Goal: Register for event/course

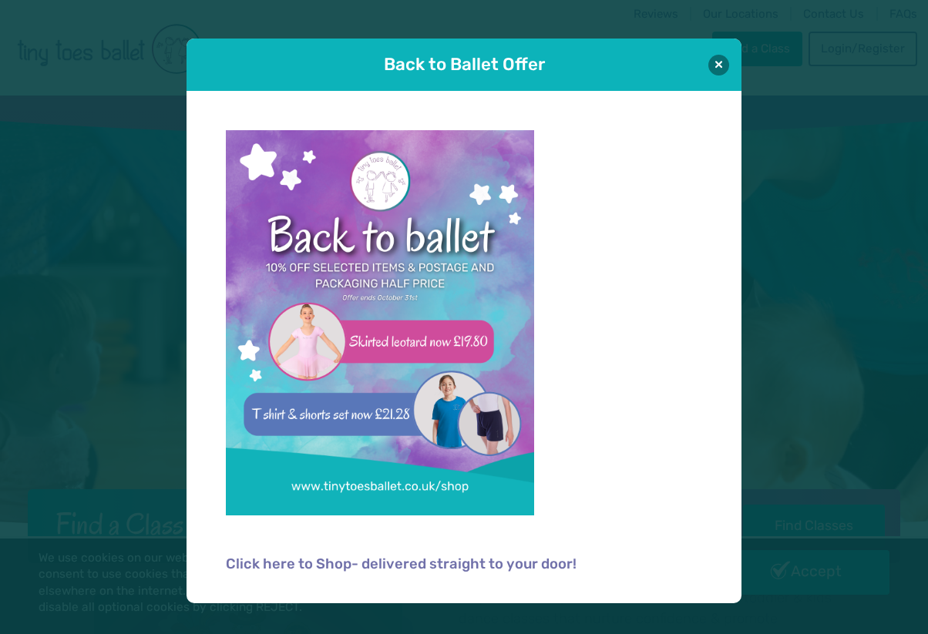
click at [730, 63] on div "Back to Ballet Offer" at bounding box center [464, 65] width 555 height 52
click at [723, 66] on button at bounding box center [718, 64] width 21 height 21
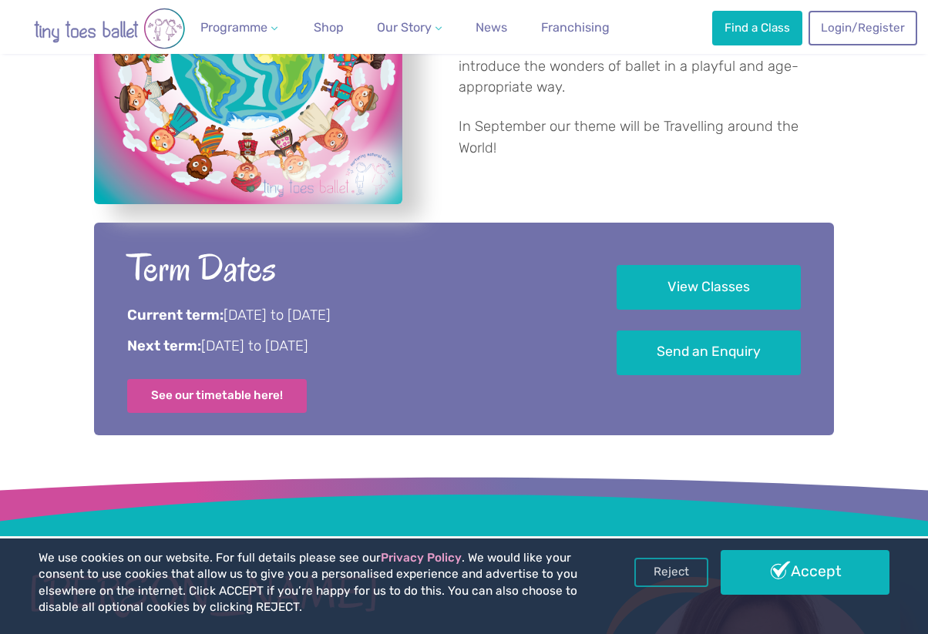
scroll to position [700, 0]
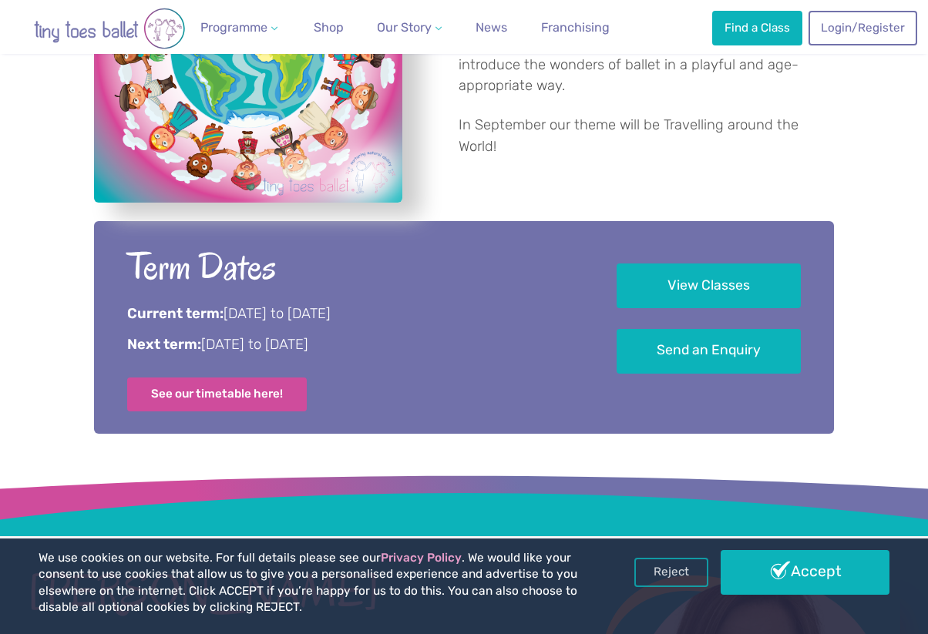
click at [704, 257] on div "View Classes Send an Enquiry" at bounding box center [709, 308] width 184 height 131
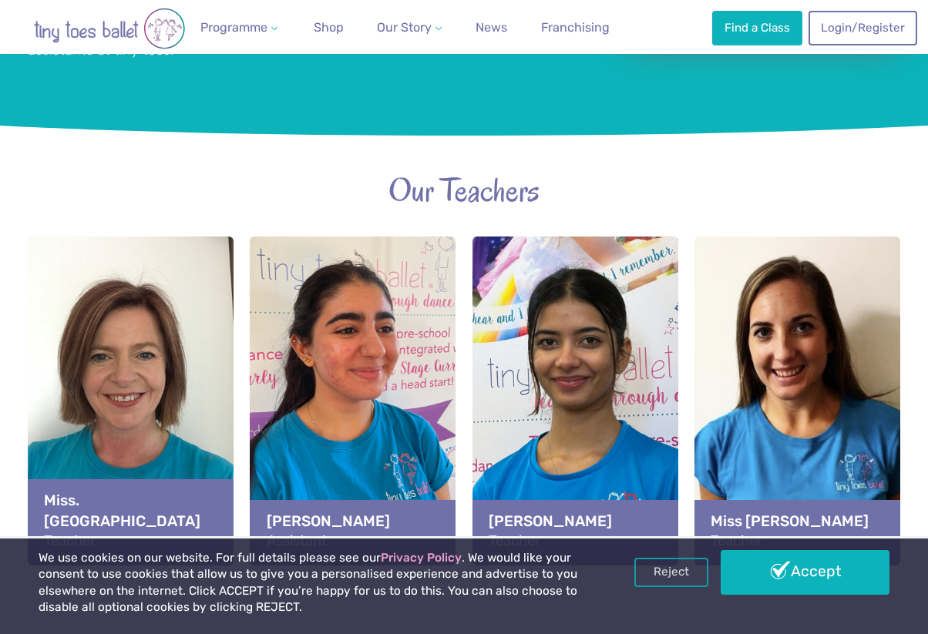
scroll to position [1637, 0]
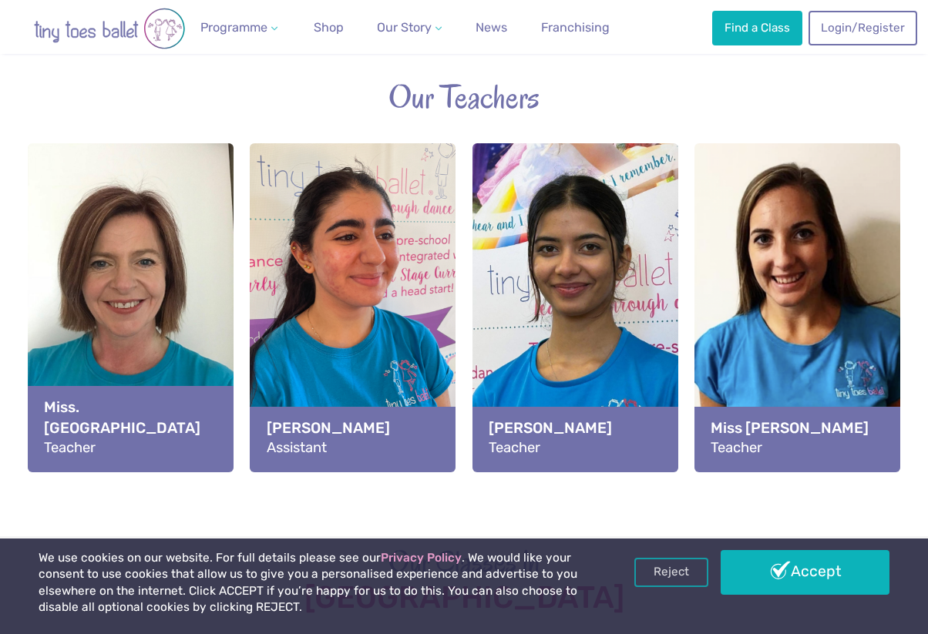
click at [646, 251] on div "View full-size image" at bounding box center [576, 277] width 206 height 268
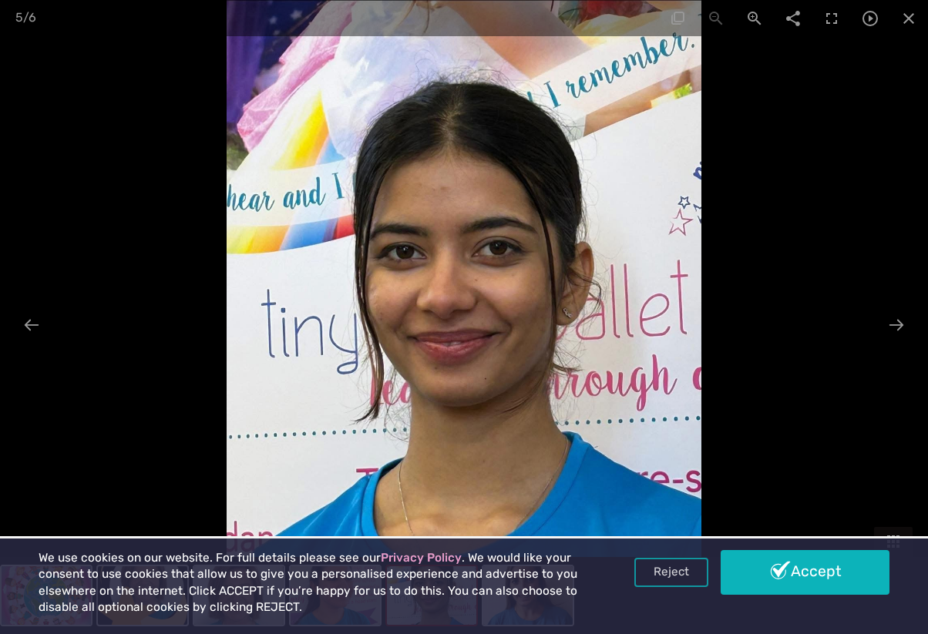
scroll to position [1772, 0]
click at [905, 15] on span at bounding box center [909, 18] width 39 height 36
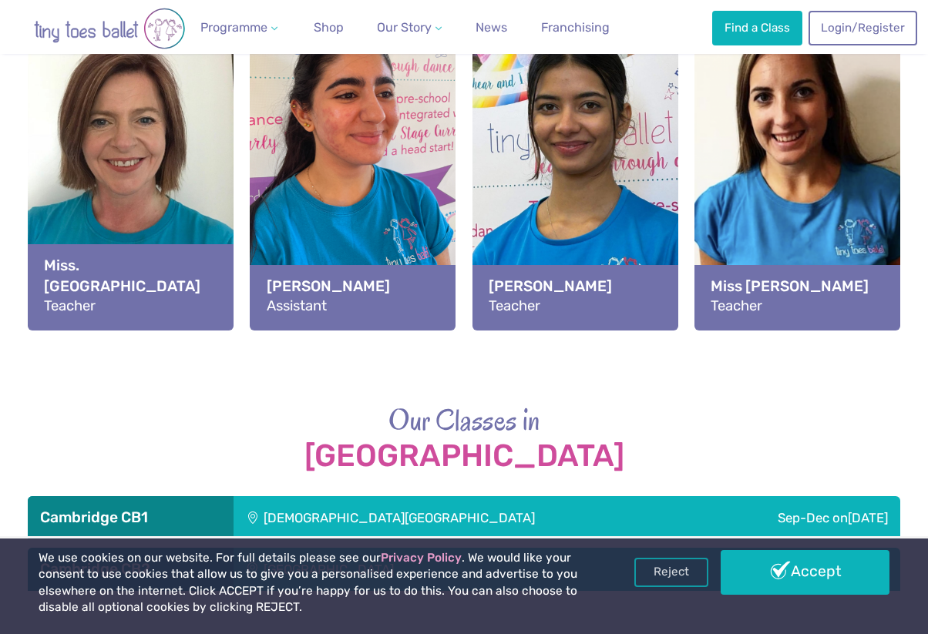
scroll to position [1940, 0]
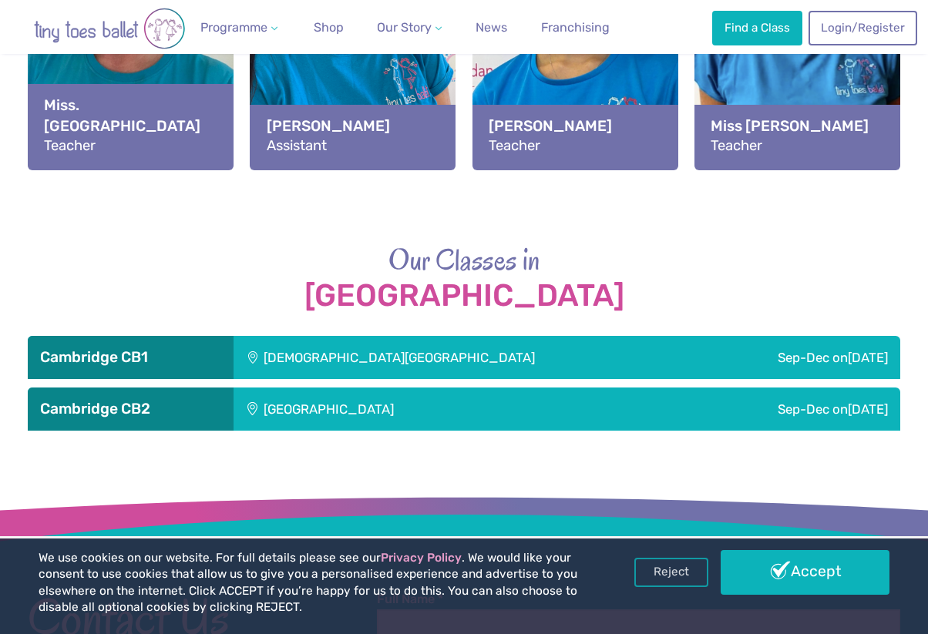
click at [513, 358] on div "[DEMOGRAPHIC_DATA][GEOGRAPHIC_DATA]" at bounding box center [467, 357] width 466 height 43
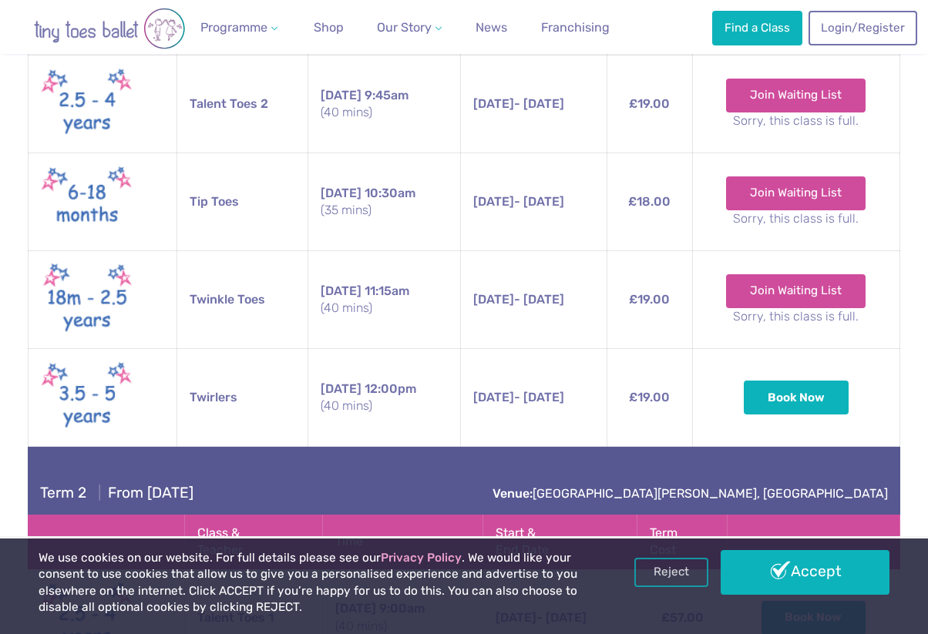
scroll to position [2487, 0]
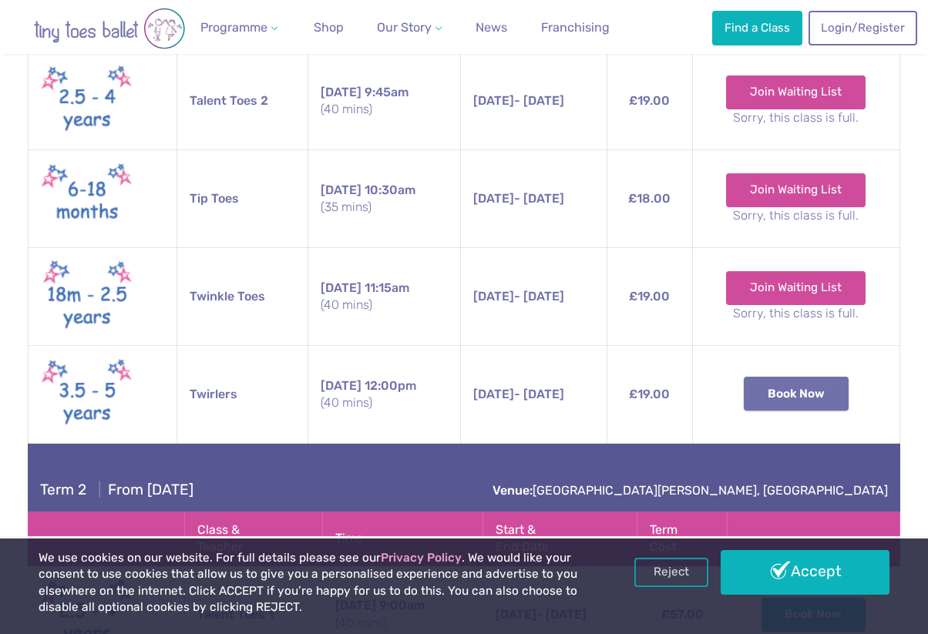
click at [759, 382] on button "Book Now" at bounding box center [796, 394] width 105 height 34
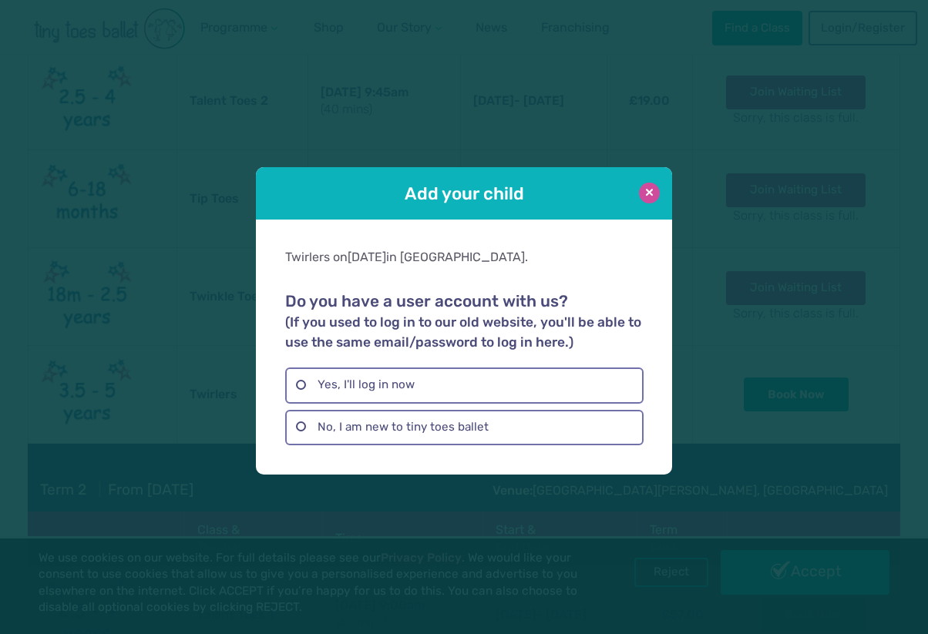
click at [651, 194] on button at bounding box center [649, 193] width 21 height 21
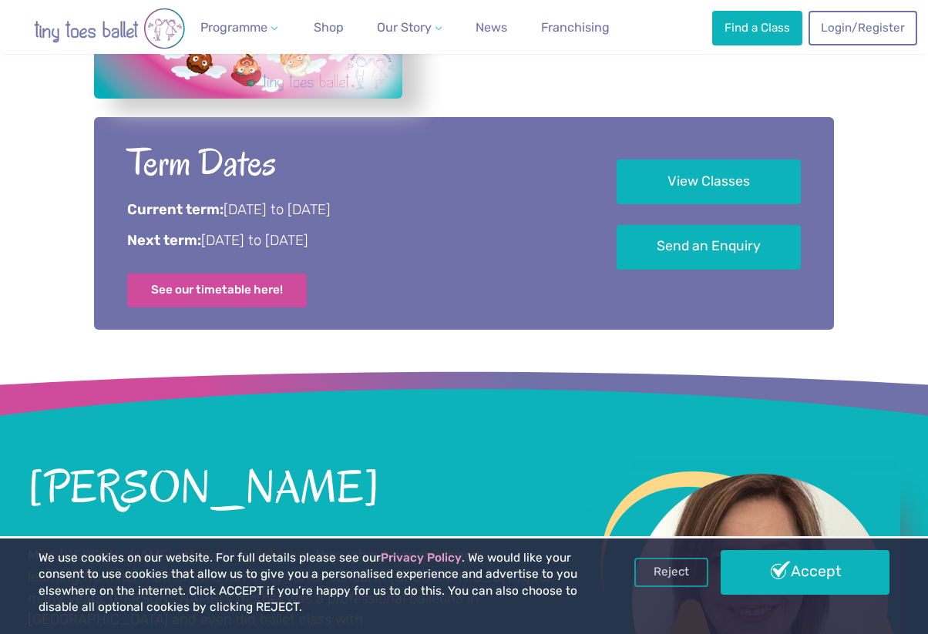
scroll to position [706, 0]
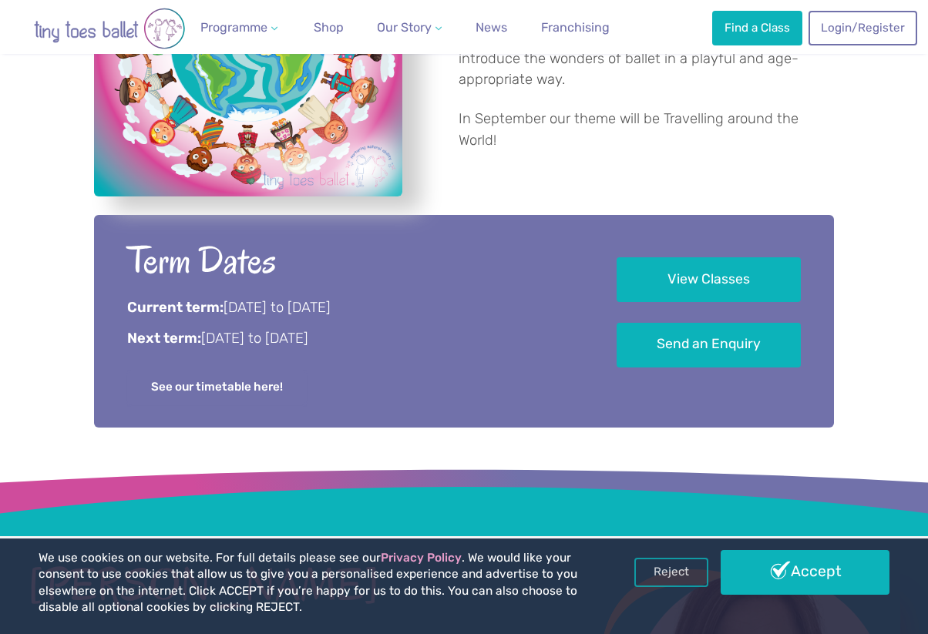
click at [290, 390] on link "See our timetable here!" at bounding box center [217, 388] width 180 height 34
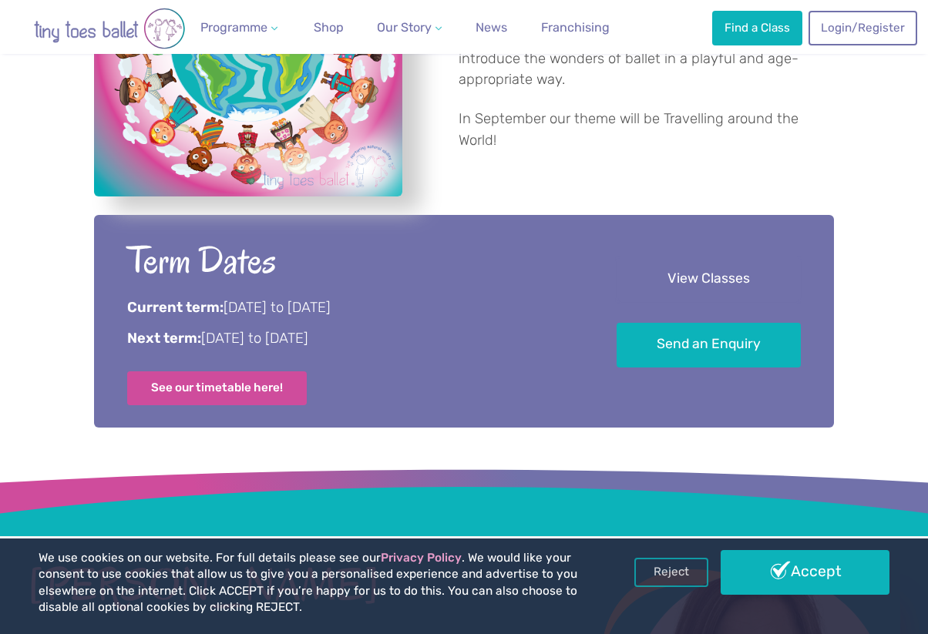
click at [722, 263] on link "View Classes" at bounding box center [709, 279] width 184 height 45
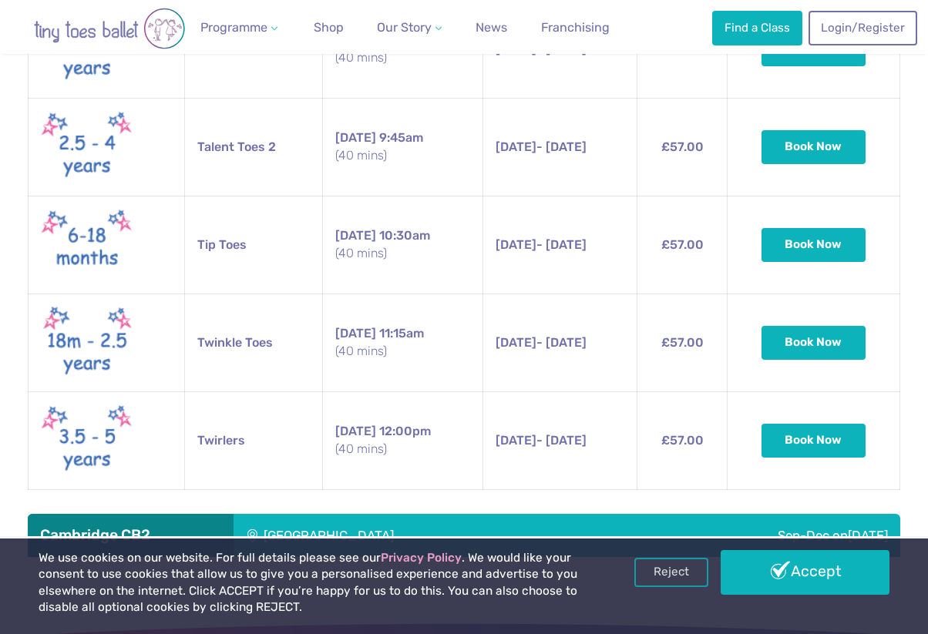
scroll to position [3223, 0]
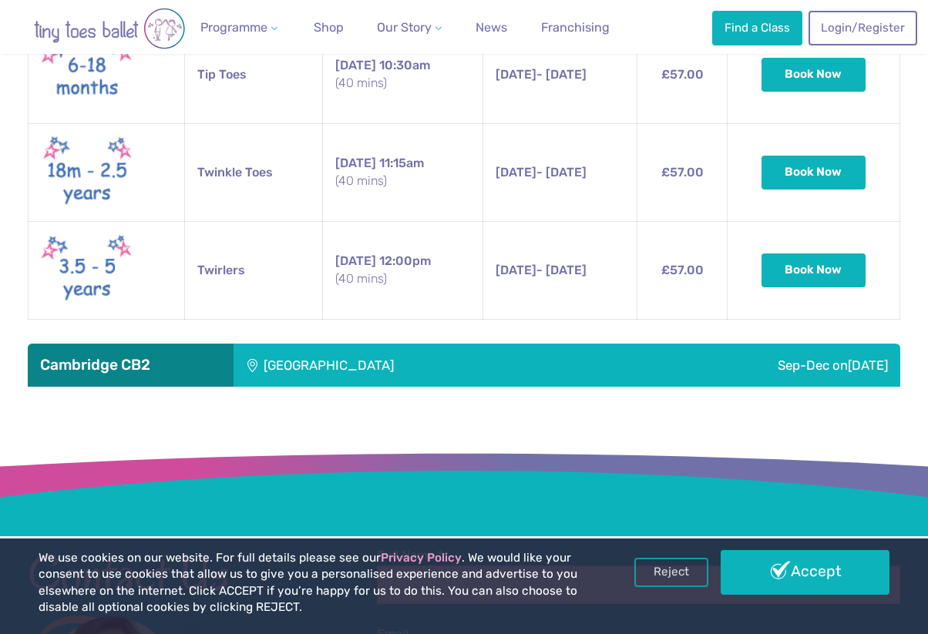
click at [644, 351] on div "Sep-Dec [DATE]" at bounding box center [753, 365] width 293 height 43
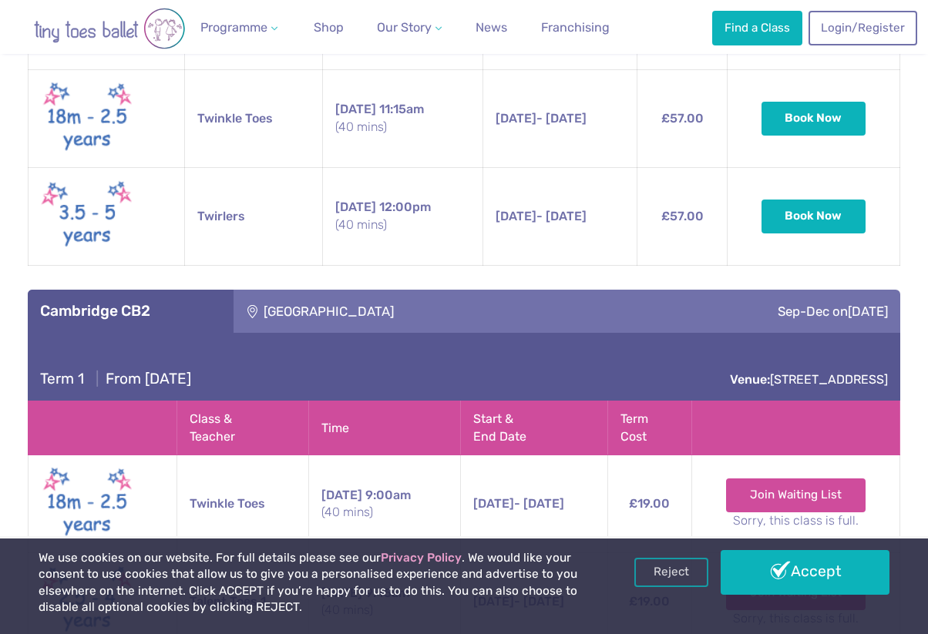
scroll to position [3276, 0]
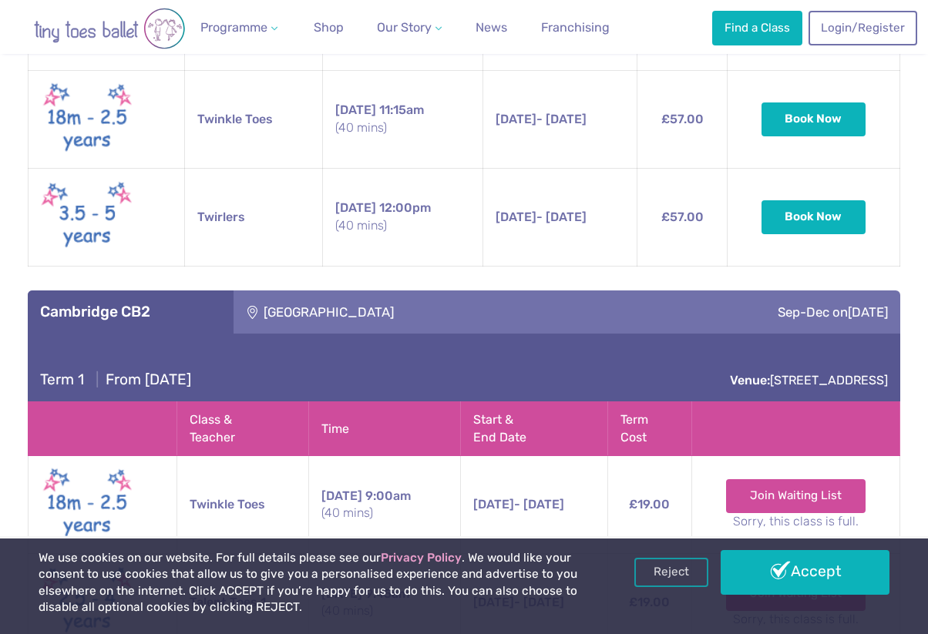
click at [358, 317] on div "[GEOGRAPHIC_DATA]" at bounding box center [421, 312] width 374 height 43
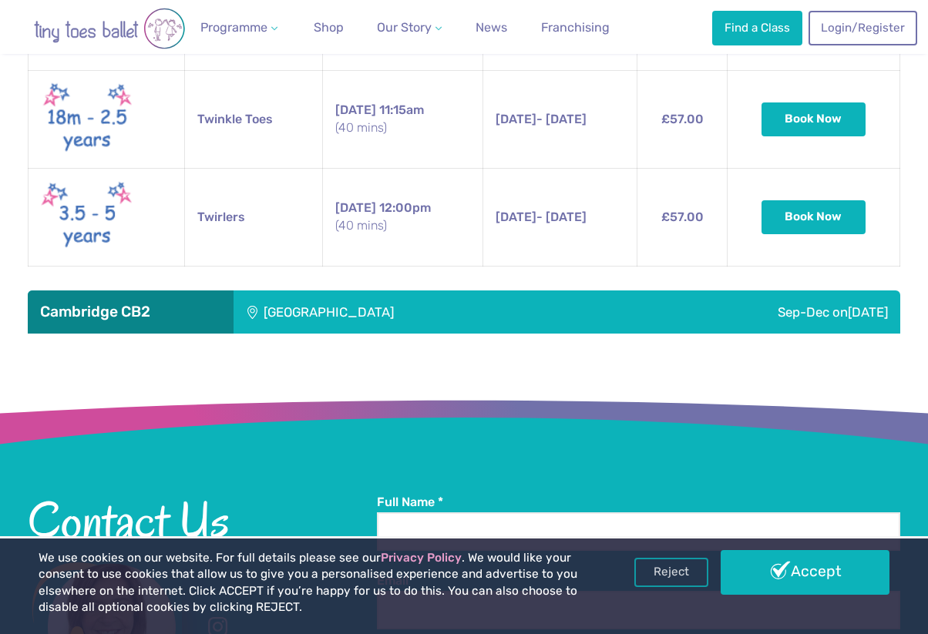
click at [358, 317] on div "[GEOGRAPHIC_DATA]" at bounding box center [421, 312] width 374 height 43
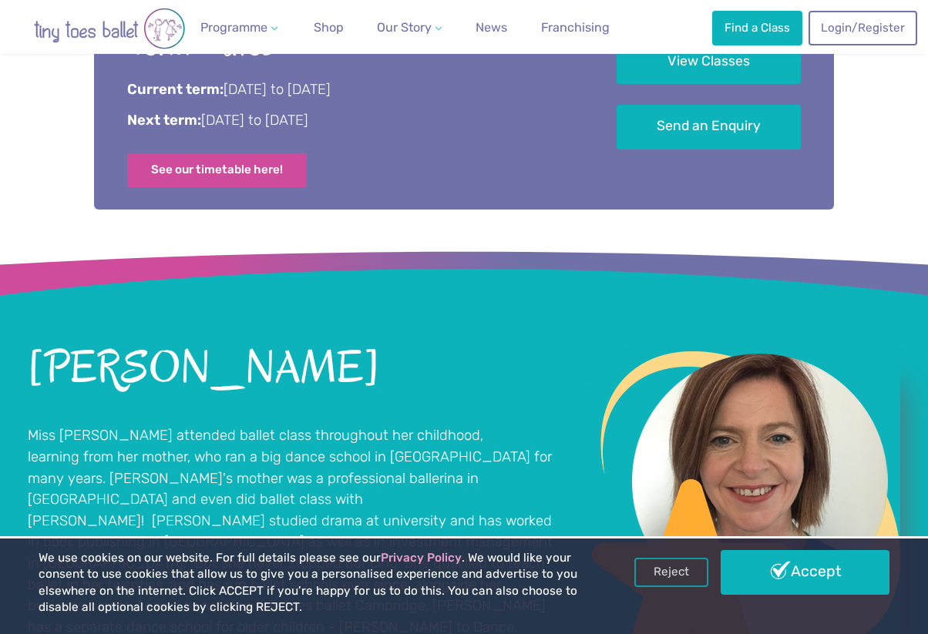
scroll to position [786, 0]
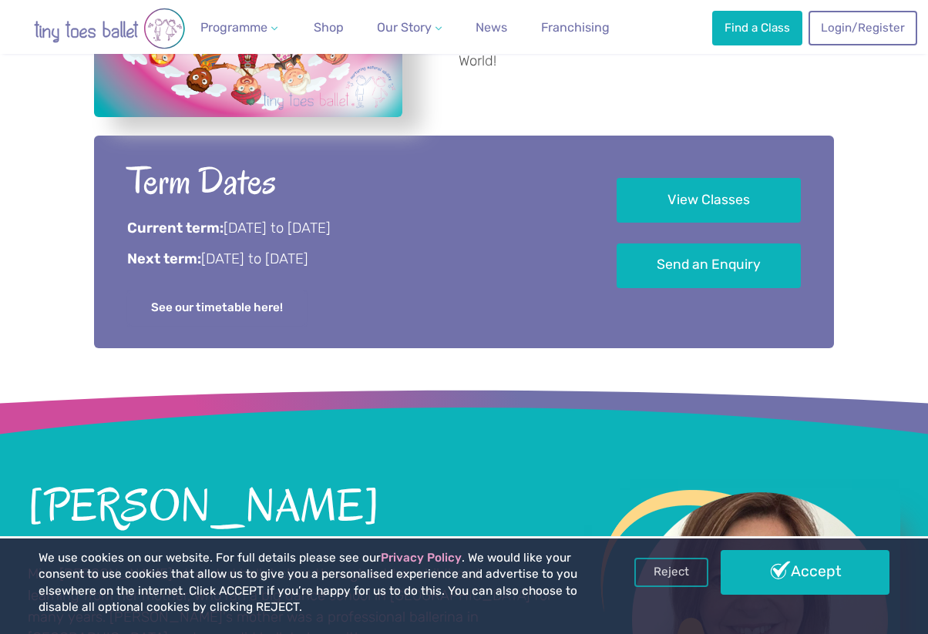
click at [285, 315] on link "See our timetable here!" at bounding box center [217, 308] width 180 height 34
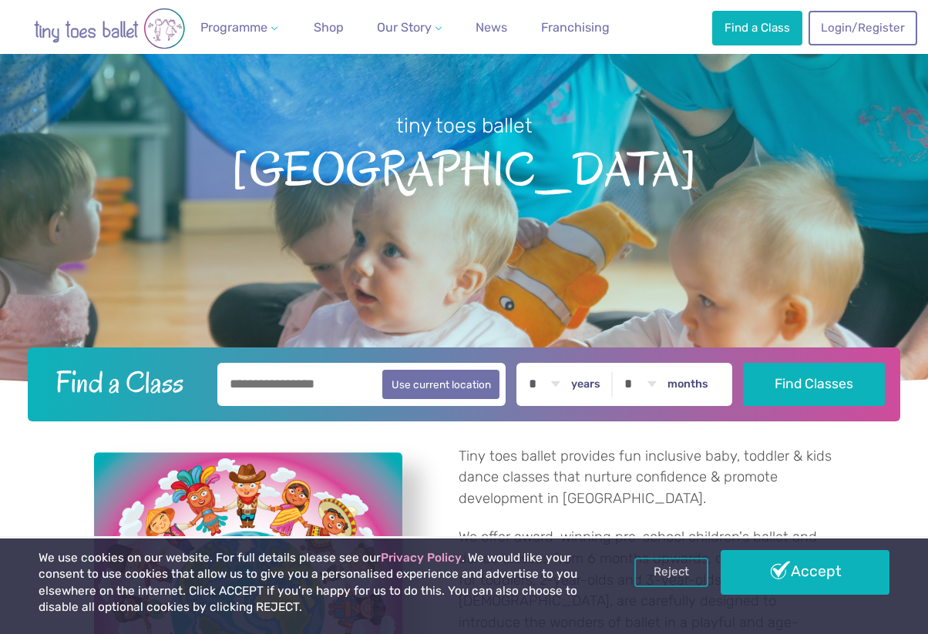
scroll to position [245, 0]
